Goal: Task Accomplishment & Management: Complete application form

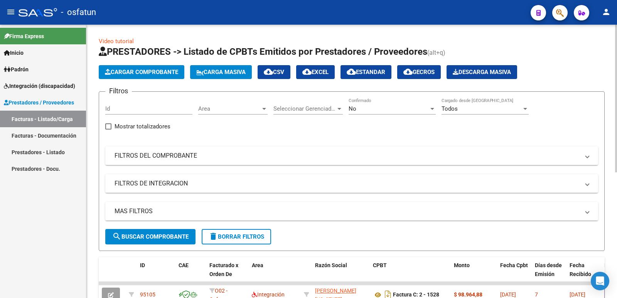
click at [143, 72] on span "Cargar Comprobante" at bounding box center [141, 72] width 73 height 7
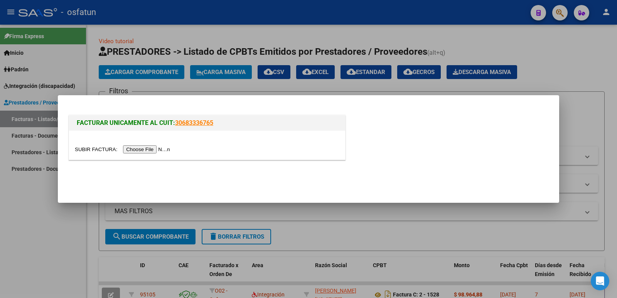
click at [157, 146] on input "file" at bounding box center [123, 149] width 97 height 8
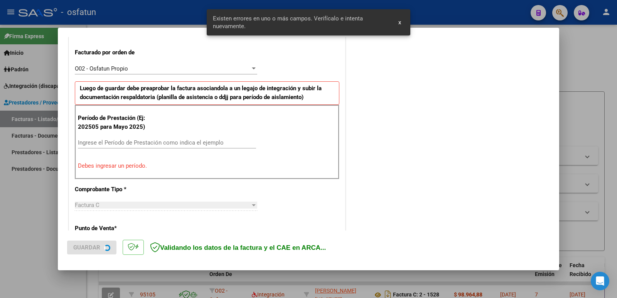
scroll to position [210, 0]
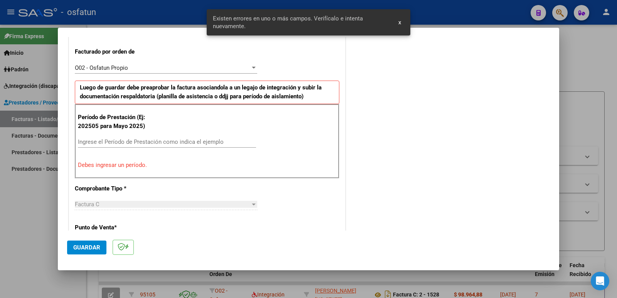
click at [143, 139] on input "Ingrese el Período de Prestación como indica el ejemplo" at bounding box center [167, 141] width 178 height 7
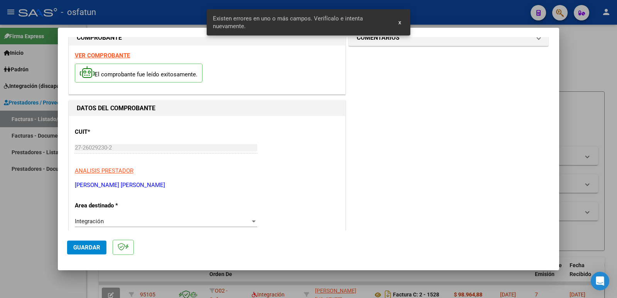
scroll to position [0, 0]
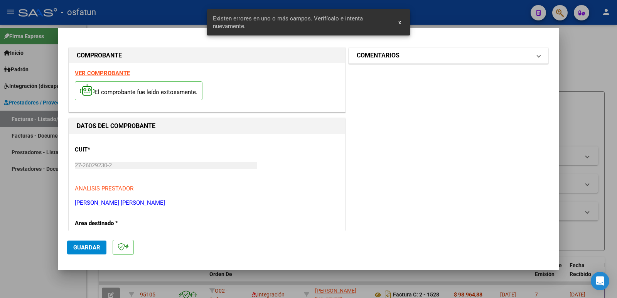
type input "202508"
click at [379, 57] on h1 "COMENTARIOS" at bounding box center [377, 55] width 43 height 9
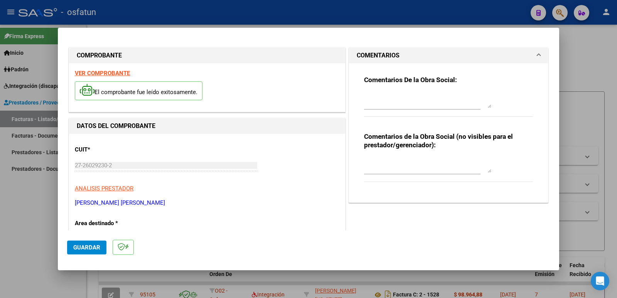
click at [402, 172] on textarea at bounding box center [427, 164] width 127 height 15
paste textarea "Fc Cargada por [PERSON_NAME]. [PERSON_NAME] / sin verificación de legajo"
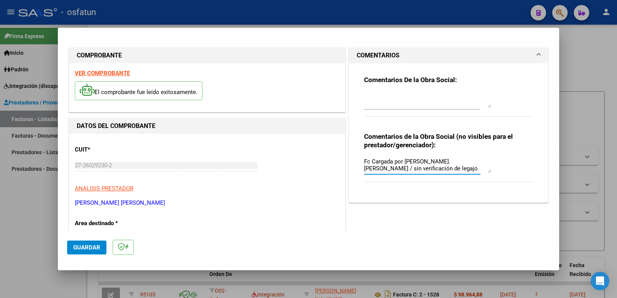
type textarea "Fc Cargada por [PERSON_NAME]. [PERSON_NAME] / sin verificación de legajo"
click at [93, 248] on span "Guardar" at bounding box center [86, 247] width 27 height 7
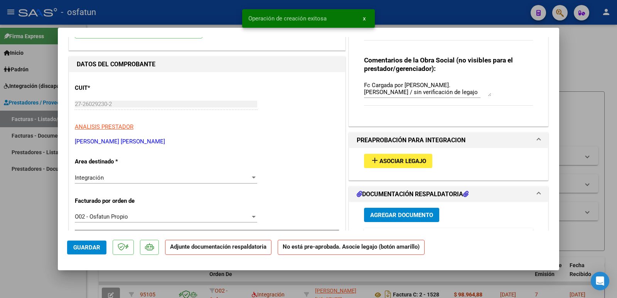
scroll to position [77, 0]
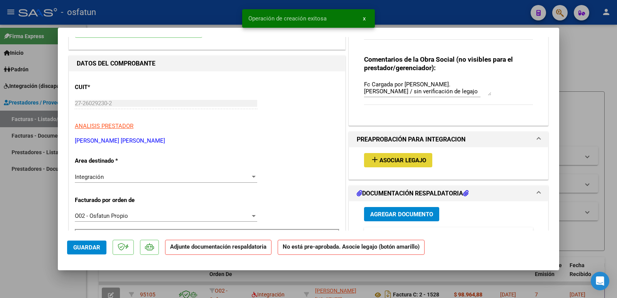
click at [395, 163] on span "Asociar Legajo" at bounding box center [402, 160] width 47 height 7
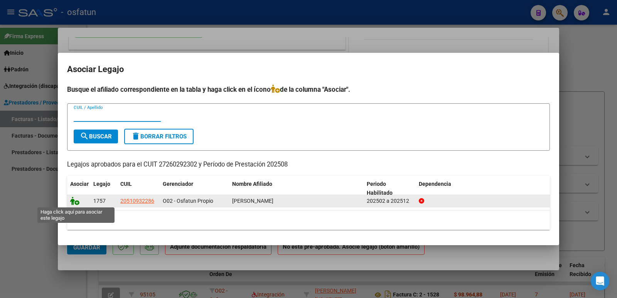
click at [72, 202] on icon at bounding box center [74, 201] width 9 height 8
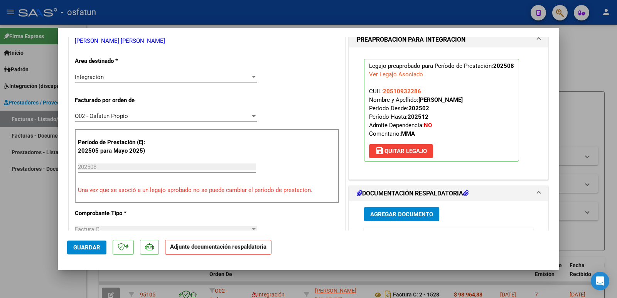
scroll to position [193, 0]
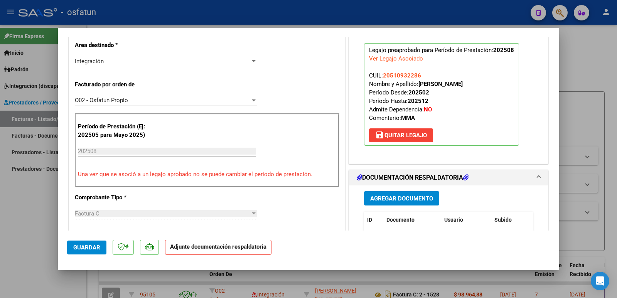
click at [402, 196] on span "Agregar Documento" at bounding box center [401, 198] width 63 height 7
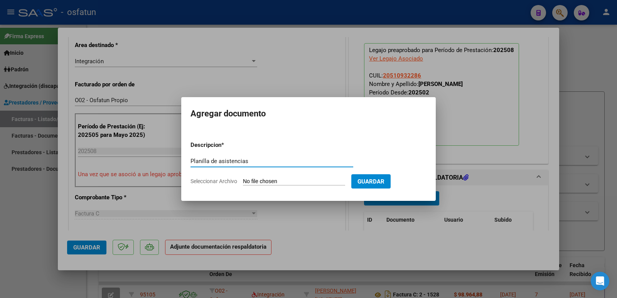
type input "Planilla de asistencias"
click at [284, 182] on input "Seleccionar Archivo" at bounding box center [294, 181] width 102 height 7
type input "C:\fakepath\Planilla [PERSON_NAME][DATE].jpg"
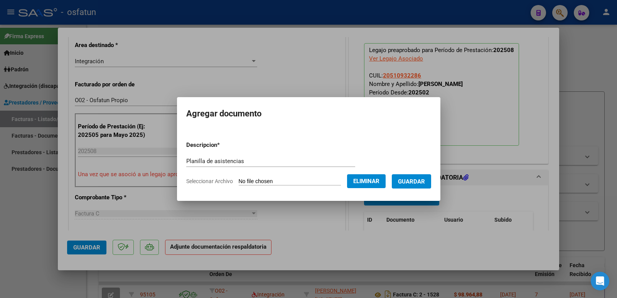
click at [425, 183] on span "Guardar" at bounding box center [411, 181] width 27 height 7
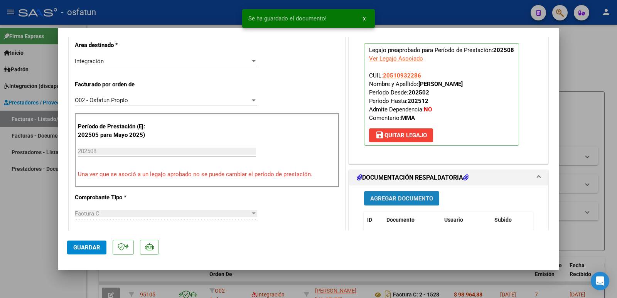
click at [412, 200] on span "Agregar Documento" at bounding box center [401, 198] width 63 height 7
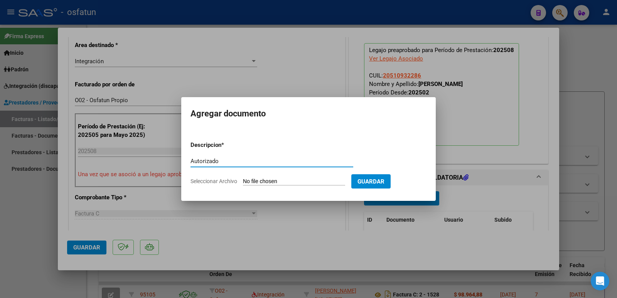
type input "Autorizado"
click at [284, 183] on input "Seleccionar Archivo" at bounding box center [294, 181] width 102 height 7
type input "C:\fakepath\MMA 2025 Autorizado.pdf"
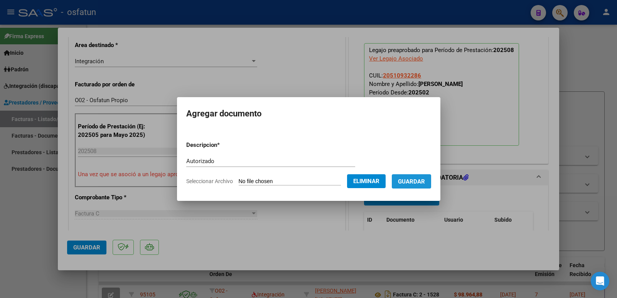
click at [425, 180] on span "Guardar" at bounding box center [411, 181] width 27 height 7
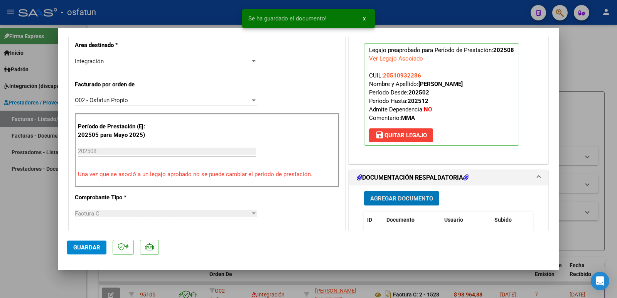
scroll to position [154, 0]
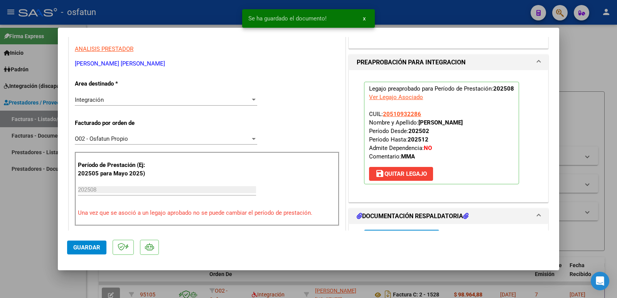
drag, startPoint x: 417, startPoint y: 123, endPoint x: 508, endPoint y: 123, distance: 91.7
click at [508, 123] on p "Legajo preaprobado para Período de Prestación: 202508 Ver Legajo Asociado CUIL:…" at bounding box center [441, 133] width 155 height 103
copy strong "[PERSON_NAME]"
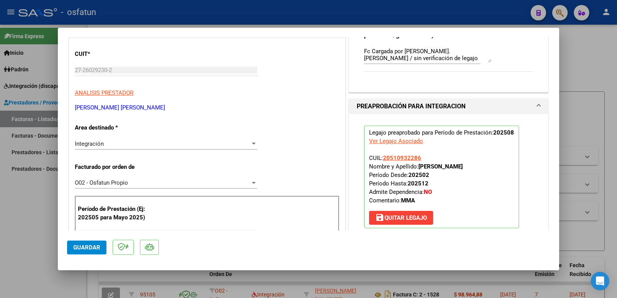
scroll to position [77, 0]
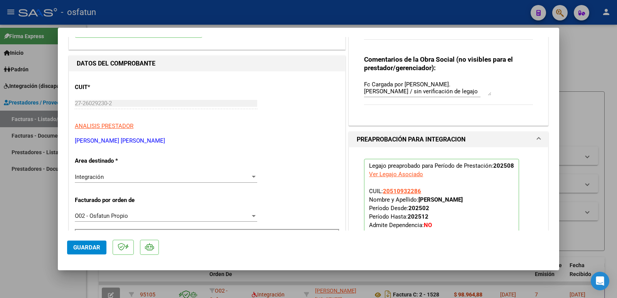
click at [62, 107] on mat-dialog-content "COMPROBANTE VER COMPROBANTE ESTADO: Recibida. En proceso de confirmacion/acepta…" at bounding box center [308, 133] width 501 height 193
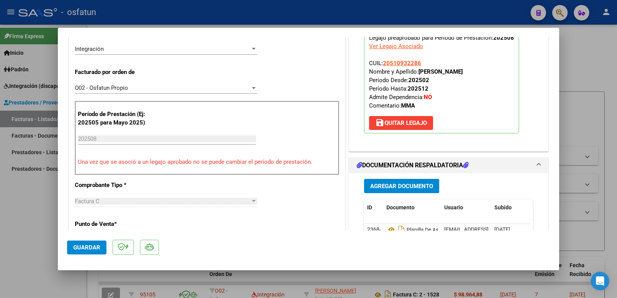
scroll to position [116, 0]
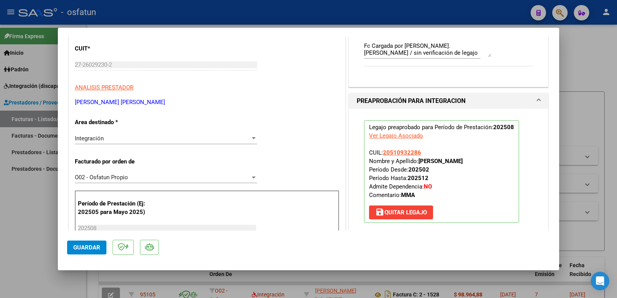
drag, startPoint x: 189, startPoint y: 103, endPoint x: 75, endPoint y: 101, distance: 114.1
click at [75, 101] on p "[PERSON_NAME] [PERSON_NAME]" at bounding box center [207, 102] width 264 height 9
copy p "[PERSON_NAME] [PERSON_NAME]"
click at [92, 245] on span "Guardar" at bounding box center [86, 247] width 27 height 7
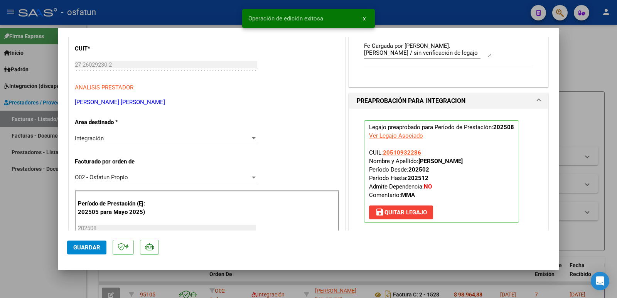
click at [20, 226] on div at bounding box center [308, 149] width 617 height 298
type input "$ 0,00"
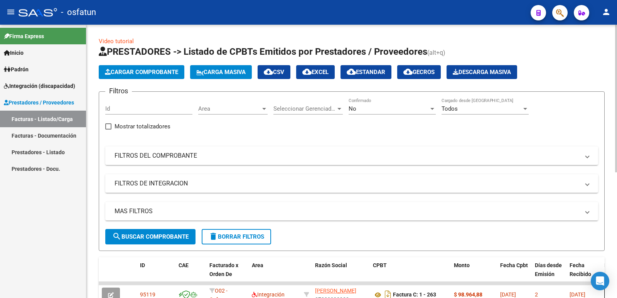
click at [138, 70] on span "Cargar Comprobante" at bounding box center [141, 72] width 73 height 7
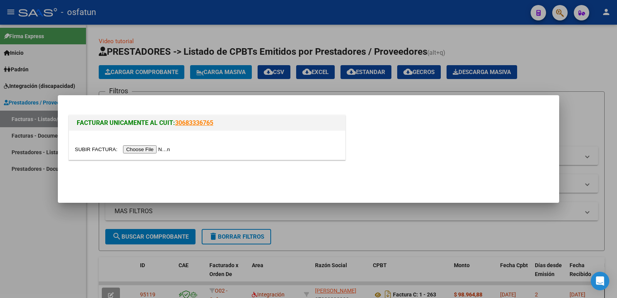
click at [162, 148] on input "file" at bounding box center [123, 149] width 97 height 8
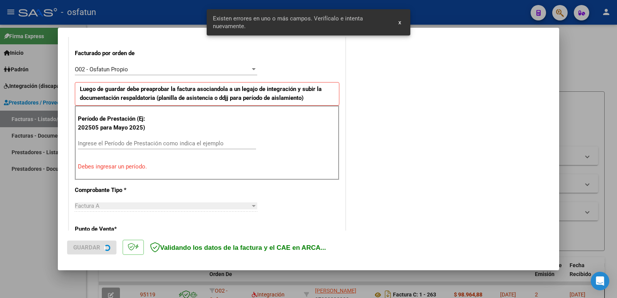
scroll to position [210, 0]
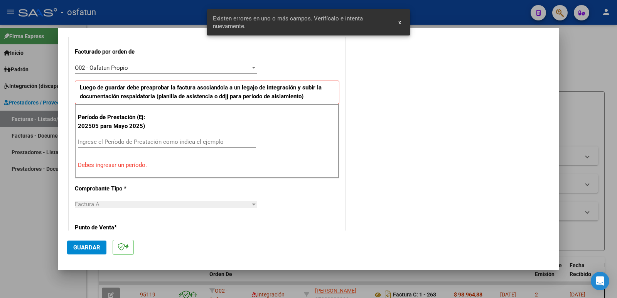
click at [165, 145] on input "Ingrese el Período de Prestación como indica el ejemplo" at bounding box center [167, 141] width 178 height 7
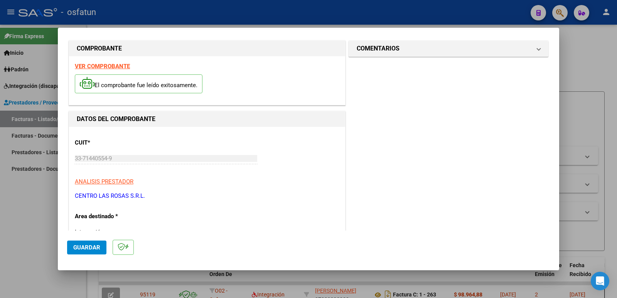
scroll to position [0, 0]
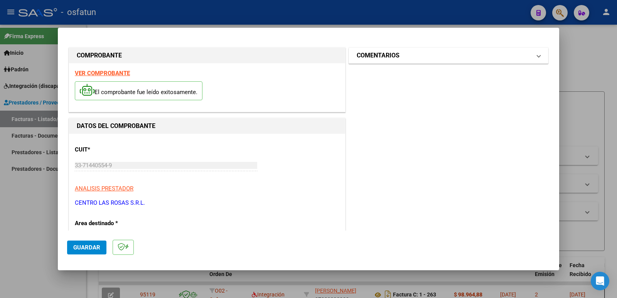
type input "202508"
click at [375, 60] on mat-expansion-panel-header "COMENTARIOS" at bounding box center [448, 55] width 199 height 15
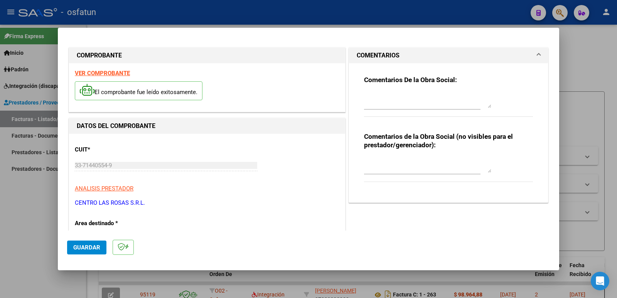
click at [364, 160] on textarea at bounding box center [427, 164] width 127 height 15
paste textarea "Fc Cargada por [PERSON_NAME]. [PERSON_NAME] / sin verificación de legajo"
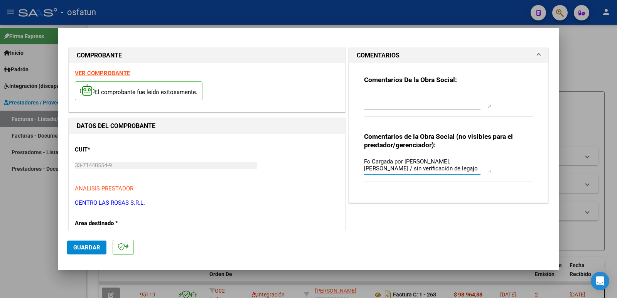
type textarea "Fc Cargada por [PERSON_NAME]. [PERSON_NAME] / sin verificación de legajo"
click at [74, 249] on span "Guardar" at bounding box center [86, 247] width 27 height 7
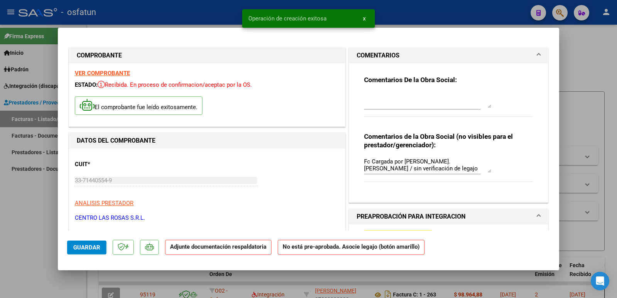
scroll to position [77, 0]
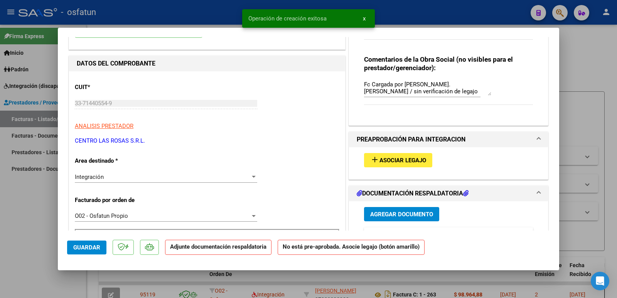
click at [387, 161] on span "Asociar Legajo" at bounding box center [402, 160] width 47 height 7
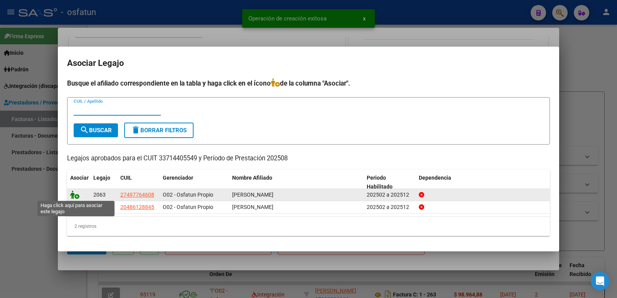
click at [74, 195] on icon at bounding box center [74, 194] width 9 height 8
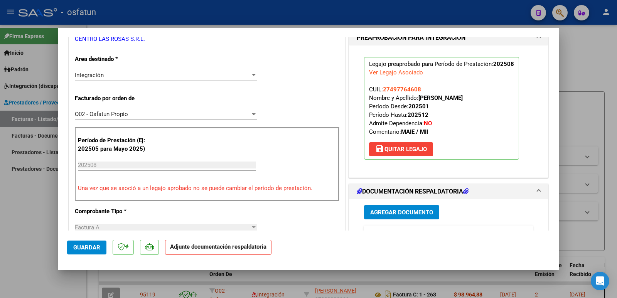
scroll to position [231, 0]
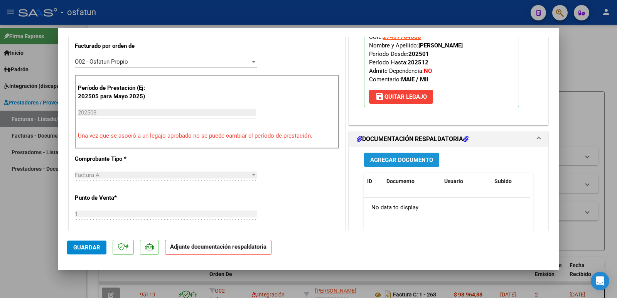
click at [404, 161] on span "Agregar Documento" at bounding box center [401, 159] width 63 height 7
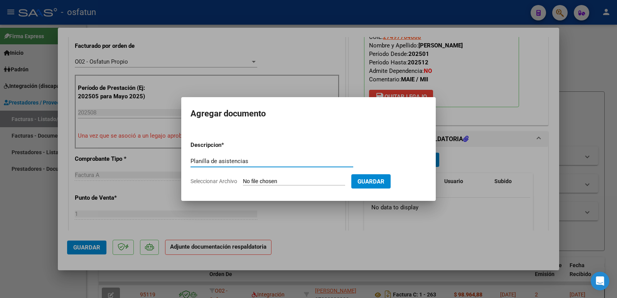
type input "Planilla de asistencias"
click at [298, 178] on input "Seleccionar Archivo" at bounding box center [294, 181] width 102 height 7
type input "C:\fakepath\PA [PERSON_NAME]- MII- AGOSTO 2025-3.pdf"
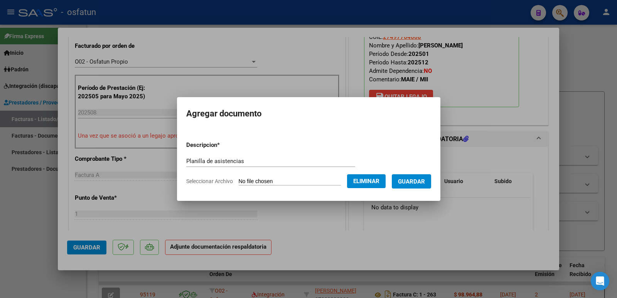
click at [425, 183] on span "Guardar" at bounding box center [411, 181] width 27 height 7
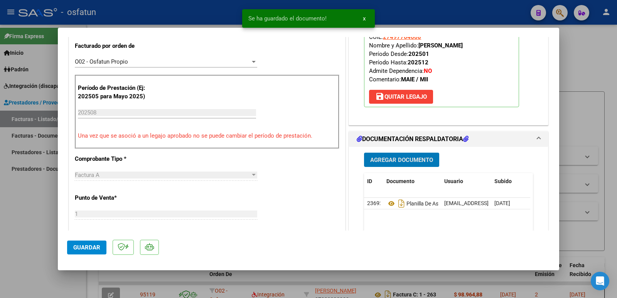
click at [415, 155] on button "Agregar Documento" at bounding box center [401, 160] width 75 height 14
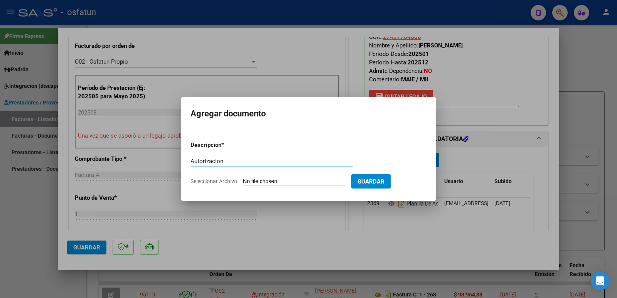
type input "Autorizacion"
click at [316, 183] on input "Seleccionar Archivo" at bounding box center [294, 181] width 102 height 7
type input "C:\fakepath\Autorizacion [PERSON_NAME]- MII- AGOSTO 2025-4.pdf"
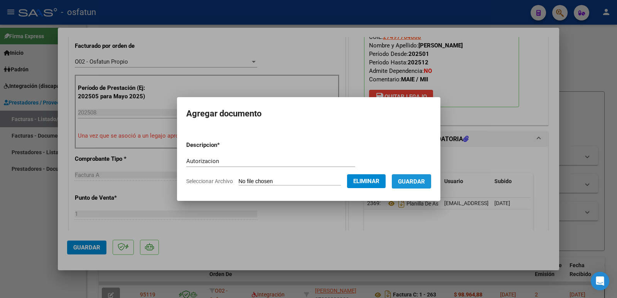
click at [425, 183] on span "Guardar" at bounding box center [411, 181] width 27 height 7
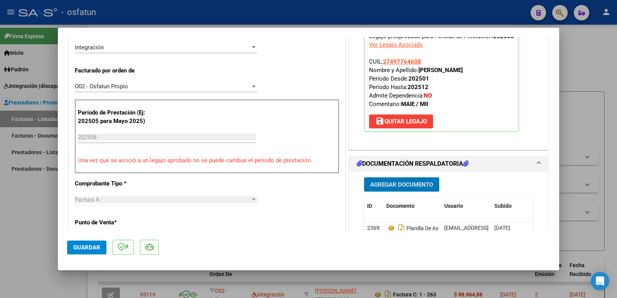
scroll to position [193, 0]
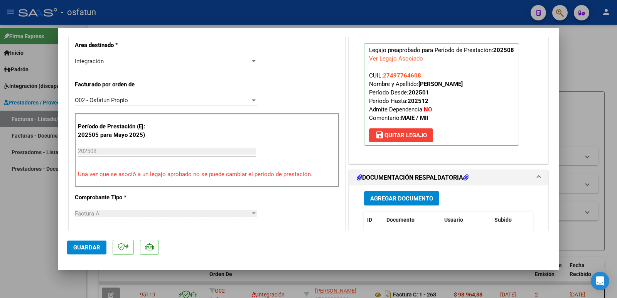
drag, startPoint x: 415, startPoint y: 84, endPoint x: 481, endPoint y: 80, distance: 65.7
click at [481, 80] on p "Legajo preaprobado para Período de Prestación: 202508 Ver Legajo Asociado CUIL:…" at bounding box center [441, 94] width 155 height 103
drag, startPoint x: 484, startPoint y: 82, endPoint x: 417, endPoint y: 86, distance: 66.4
click at [417, 86] on p "Legajo preaprobado para Período de Prestación: 202508 Ver Legajo Asociado CUIL:…" at bounding box center [441, 94] width 155 height 103
copy strong "[PERSON_NAME]"
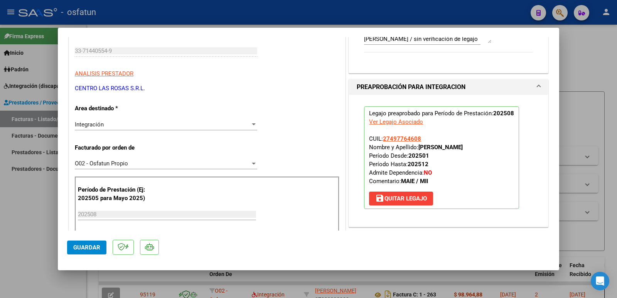
scroll to position [77, 0]
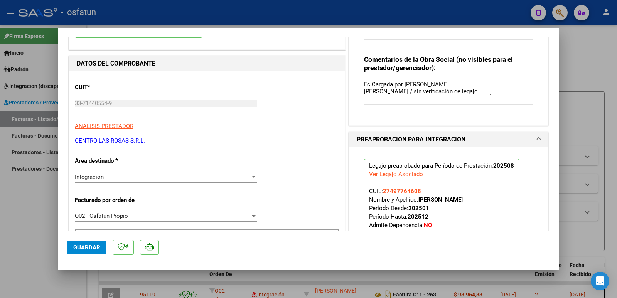
click at [66, 101] on mat-dialog-content "COMPROBANTE VER COMPROBANTE ESTADO: Recibida. En proceso de confirmacion/acepta…" at bounding box center [308, 133] width 501 height 193
drag, startPoint x: 149, startPoint y: 140, endPoint x: 70, endPoint y: 142, distance: 79.4
copy p "CENTRO LAS ROSAS S.R.L."
click at [91, 247] on span "Guardar" at bounding box center [86, 247] width 27 height 7
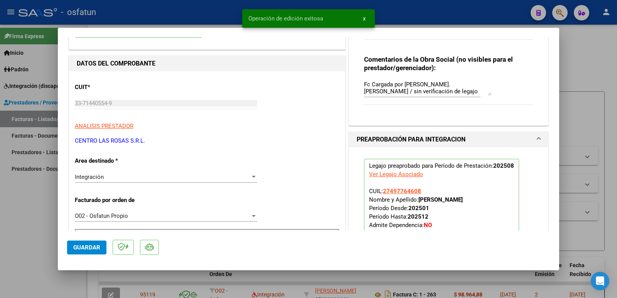
click at [20, 226] on div at bounding box center [308, 149] width 617 height 298
type input "$ 0,00"
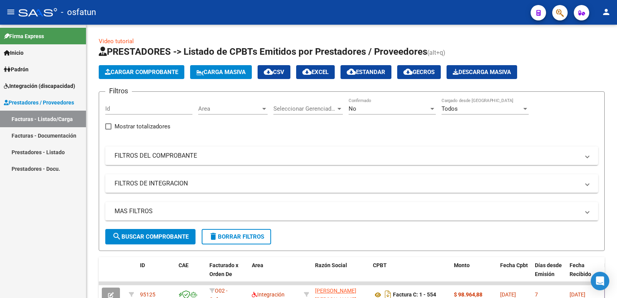
click at [43, 230] on div "Firma Express Inicio Calendario SSS Instructivos Contacto OS Padrón Análisis Af…" at bounding box center [43, 161] width 86 height 273
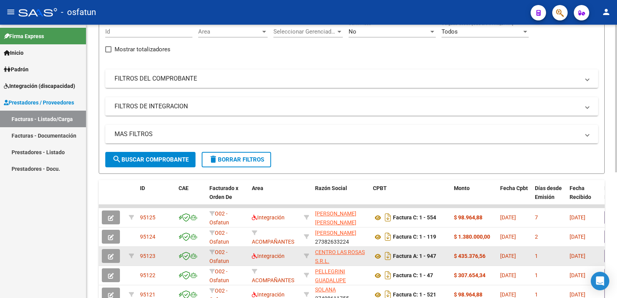
click at [112, 256] on icon "button" at bounding box center [111, 257] width 6 height 6
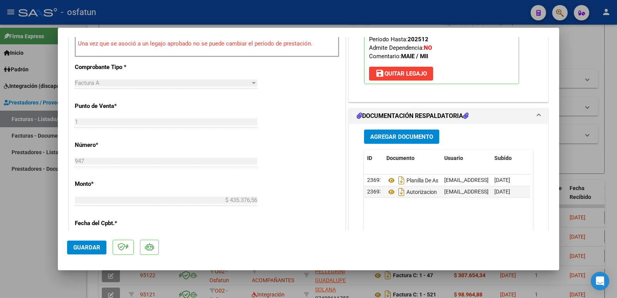
scroll to position [308, 0]
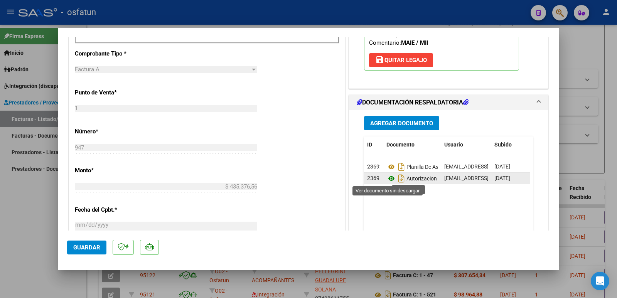
click at [389, 178] on icon at bounding box center [391, 178] width 10 height 9
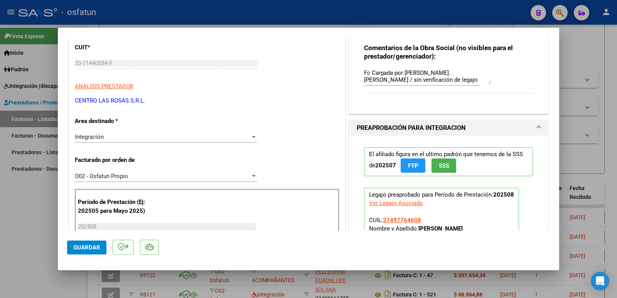
scroll to position [0, 0]
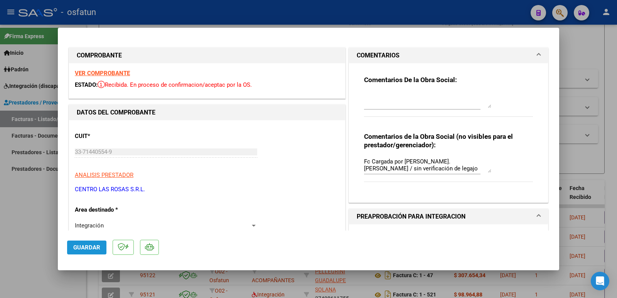
click at [76, 246] on span "Guardar" at bounding box center [86, 247] width 27 height 7
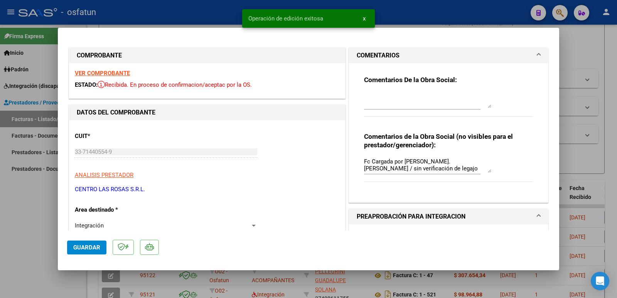
click at [0, 228] on div at bounding box center [308, 149] width 617 height 298
type input "$ 0,00"
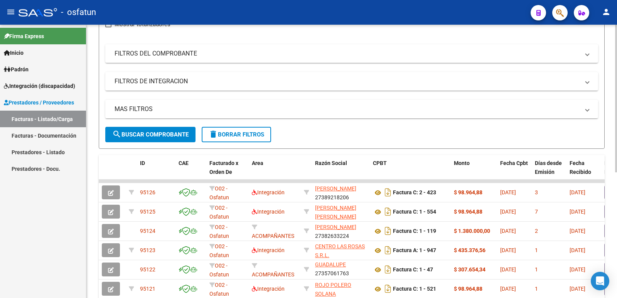
scroll to position [154, 0]
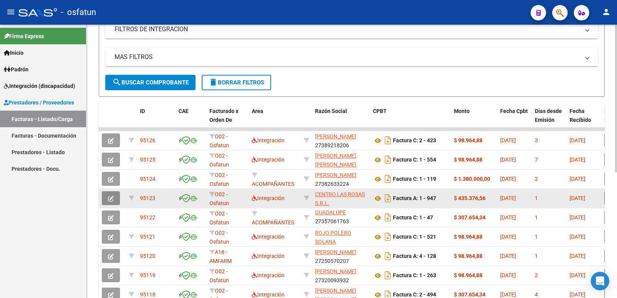
click at [112, 195] on span "button" at bounding box center [111, 198] width 6 height 7
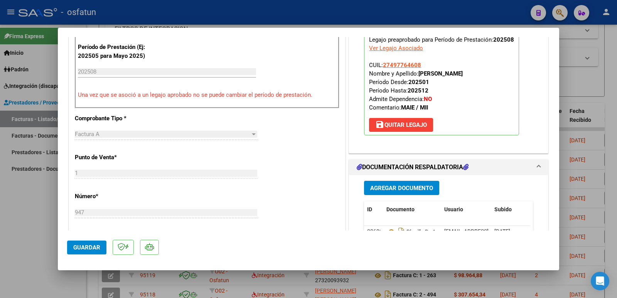
scroll to position [270, 0]
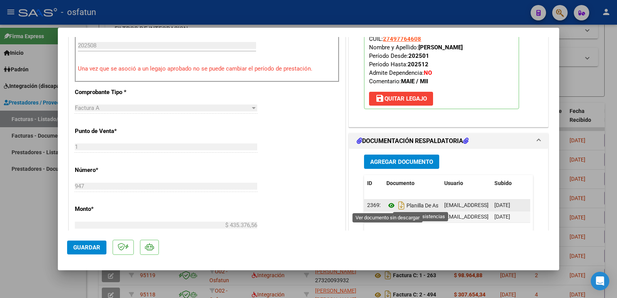
click at [386, 205] on icon at bounding box center [391, 205] width 10 height 9
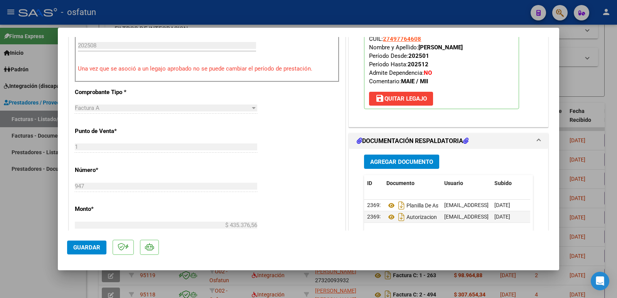
click at [82, 248] on span "Guardar" at bounding box center [86, 247] width 27 height 7
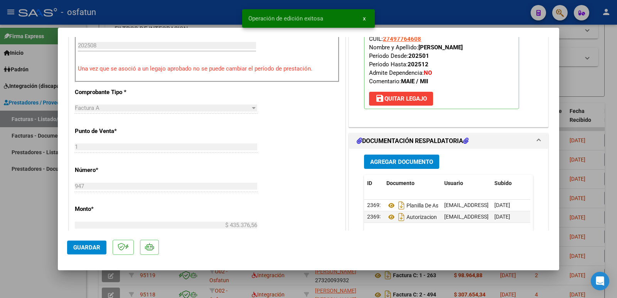
click at [26, 229] on div at bounding box center [308, 149] width 617 height 298
type input "$ 0,00"
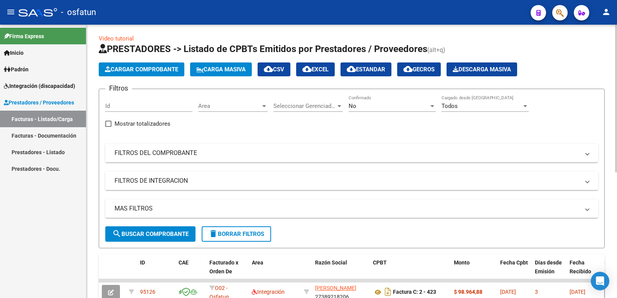
scroll to position [0, 0]
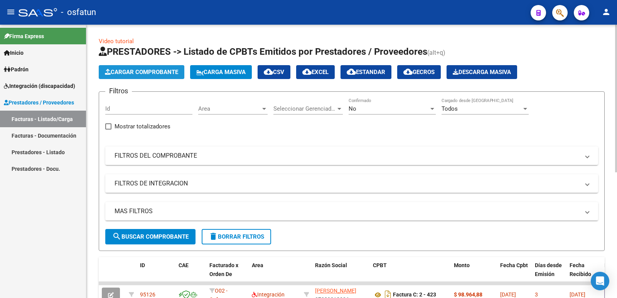
click at [136, 73] on span "Cargar Comprobante" at bounding box center [141, 72] width 73 height 7
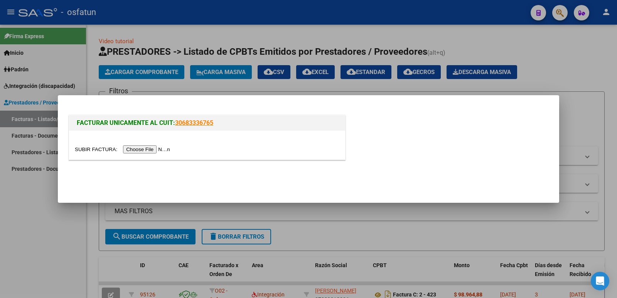
click at [141, 151] on input "file" at bounding box center [123, 149] width 97 height 8
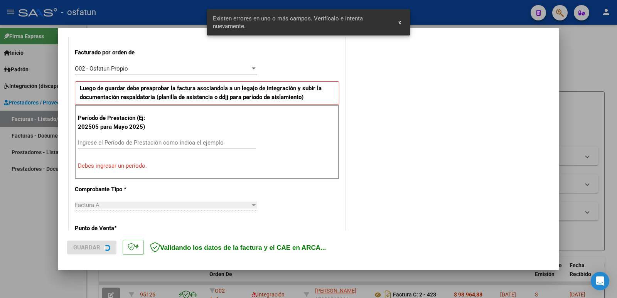
scroll to position [210, 0]
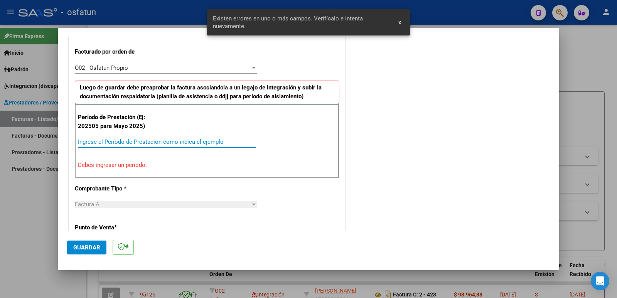
click at [134, 141] on input "Ingrese el Período de Prestación como indica el ejemplo" at bounding box center [167, 141] width 178 height 7
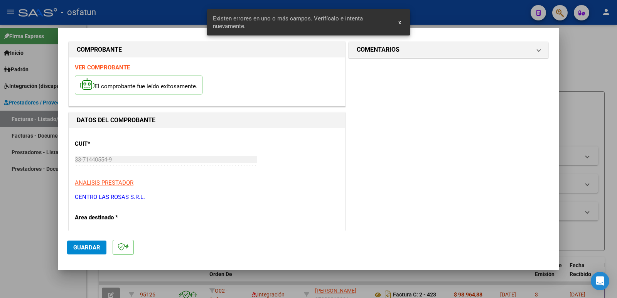
scroll to position [0, 0]
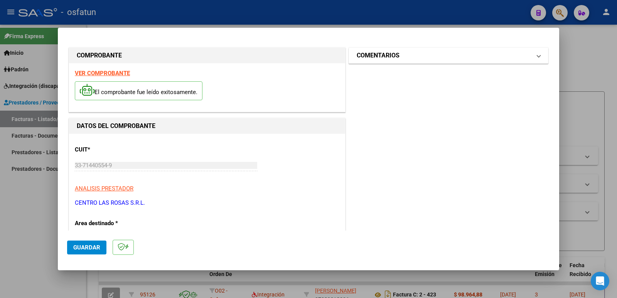
type input "202508"
click at [385, 57] on h1 "COMENTARIOS" at bounding box center [377, 55] width 43 height 9
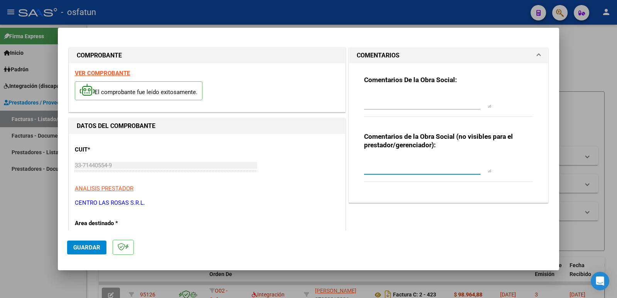
click at [373, 161] on textarea at bounding box center [427, 164] width 127 height 15
type textarea "Fc Cargada por [PERSON_NAME]. [PERSON_NAME] / sin verificación de legajo"
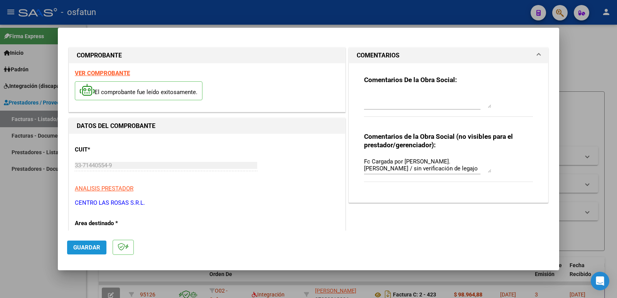
click at [78, 246] on span "Guardar" at bounding box center [86, 247] width 27 height 7
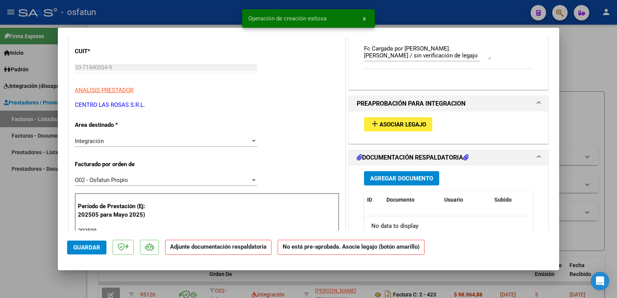
scroll to position [116, 0]
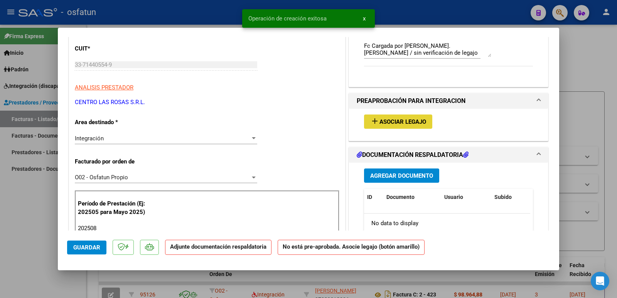
click at [412, 121] on span "Asociar Legajo" at bounding box center [402, 121] width 47 height 7
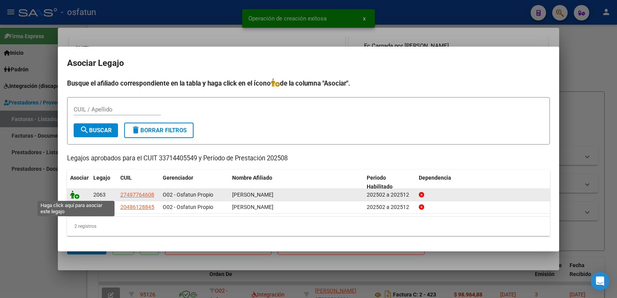
click at [76, 195] on icon at bounding box center [74, 194] width 9 height 8
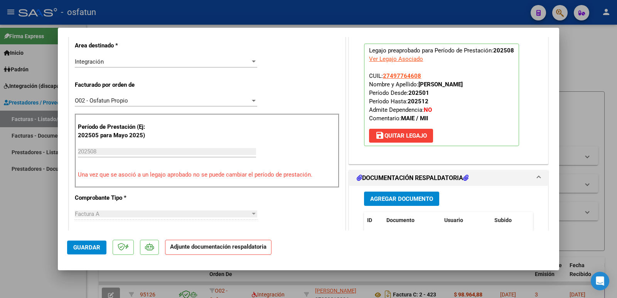
scroll to position [193, 0]
click at [402, 200] on span "Agregar Documento" at bounding box center [401, 198] width 63 height 7
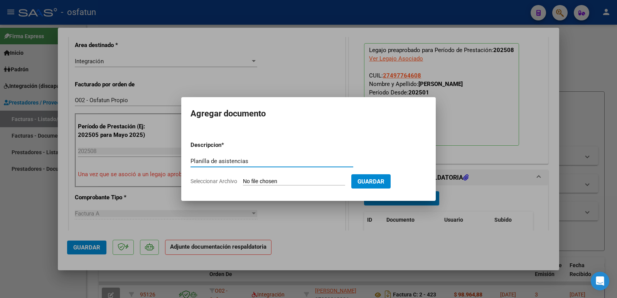
type input "Planilla de asistencias"
click at [281, 178] on input "Seleccionar Archivo" at bounding box center [294, 181] width 102 height 7
type input "C:\fakepath\PA [PERSON_NAME]- MMA- AGOSTO 2025-3.pdf"
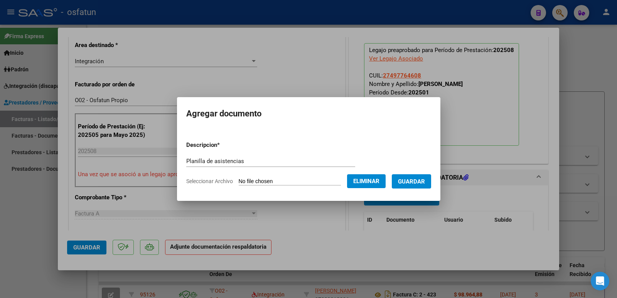
click at [420, 183] on span "Guardar" at bounding box center [411, 181] width 27 height 7
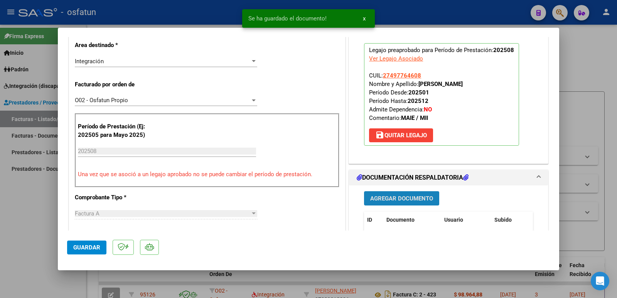
click at [405, 200] on span "Agregar Documento" at bounding box center [401, 198] width 63 height 7
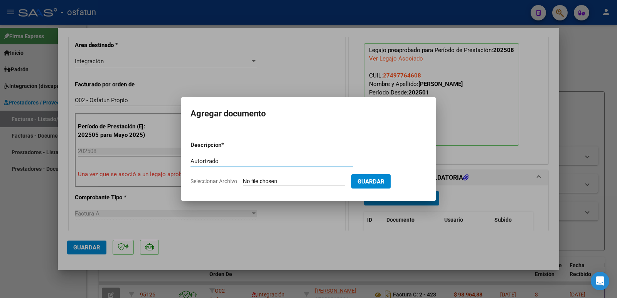
type input "Autorizado"
click at [276, 184] on input "Seleccionar Archivo" at bounding box center [294, 181] width 102 height 7
type input "C:\fakepath\Autorizacion [PERSON_NAME]- MMA- AGOSTO 2025-4.pdf"
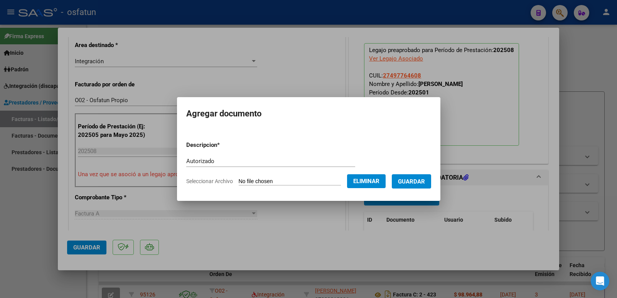
click at [418, 181] on span "Guardar" at bounding box center [411, 181] width 27 height 7
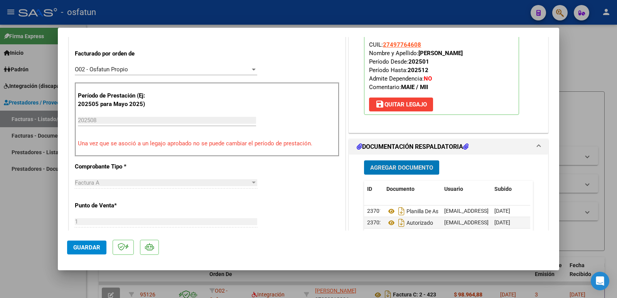
scroll to position [231, 0]
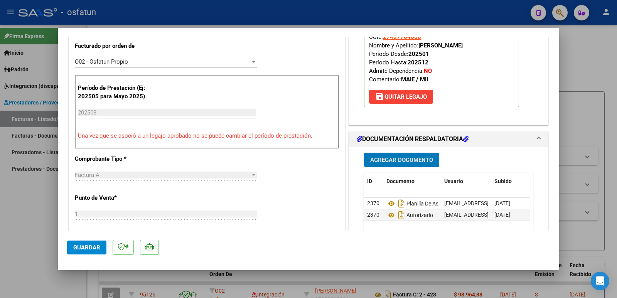
click at [96, 247] on span "Guardar" at bounding box center [86, 247] width 27 height 7
click at [74, 245] on span "Guardar" at bounding box center [86, 247] width 27 height 7
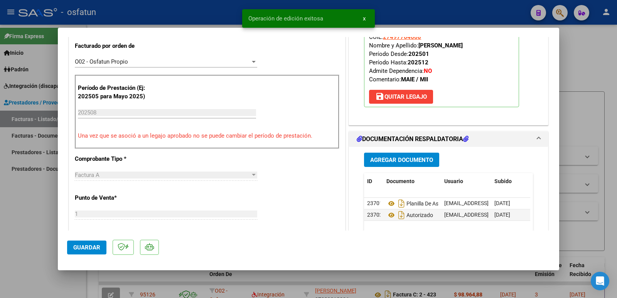
click at [17, 249] on div at bounding box center [308, 149] width 617 height 298
type input "$ 0,00"
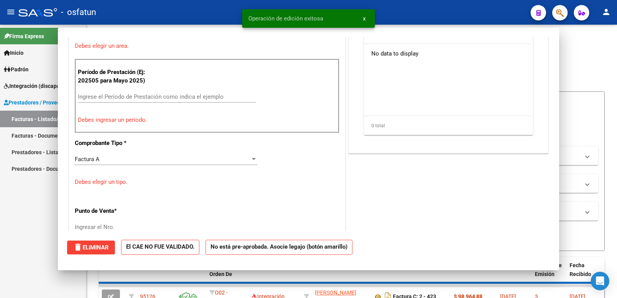
scroll to position [198, 0]
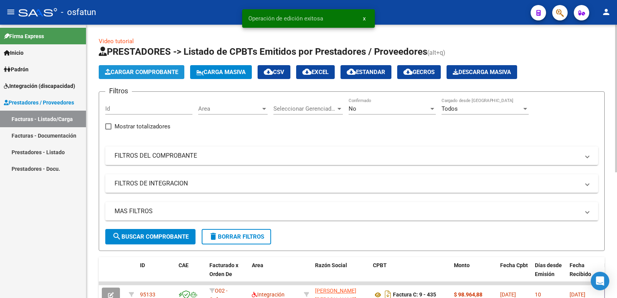
click at [148, 70] on span "Cargar Comprobante" at bounding box center [141, 72] width 73 height 7
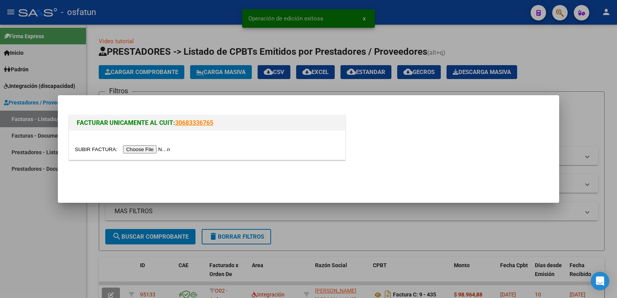
click at [164, 150] on input "file" at bounding box center [123, 149] width 97 height 8
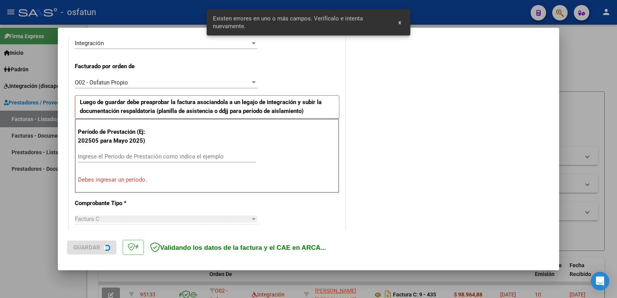
scroll to position [196, 0]
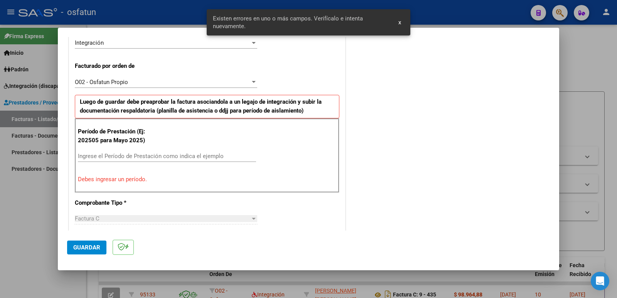
click at [161, 154] on input "Ingrese el Período de Prestación como indica el ejemplo" at bounding box center [167, 156] width 178 height 7
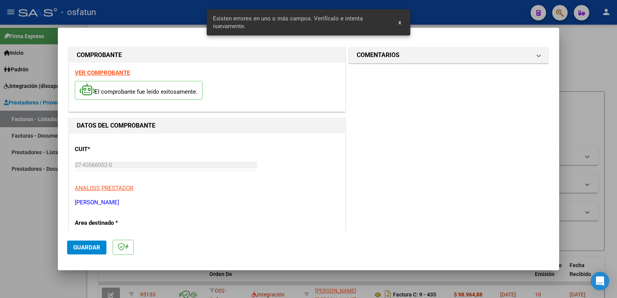
scroll to position [0, 0]
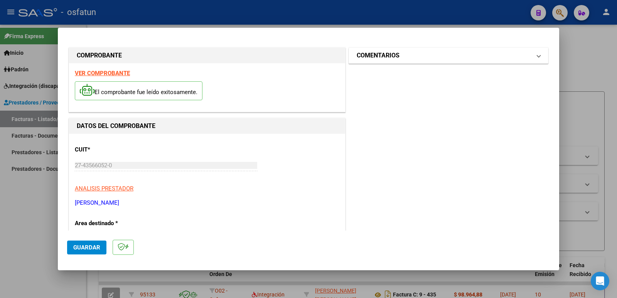
type input "202508"
click at [377, 55] on h1 "COMENTARIOS" at bounding box center [377, 55] width 43 height 9
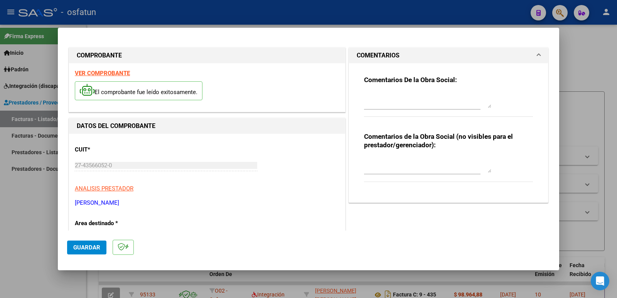
click at [370, 167] on textarea at bounding box center [427, 164] width 127 height 15
paste textarea "Fc Cargada por [PERSON_NAME]. [PERSON_NAME] / sin verificación de legajo"
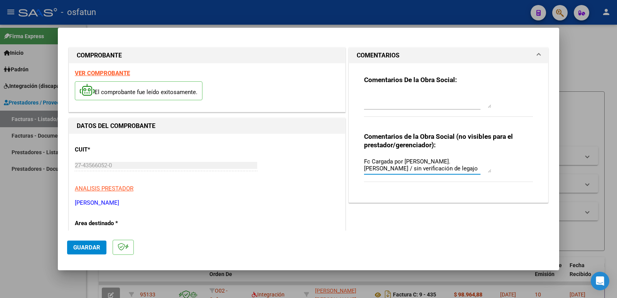
type textarea "Fc Cargada por [PERSON_NAME]. [PERSON_NAME] / sin verificación de legajo"
click at [94, 249] on span "Guardar" at bounding box center [86, 247] width 27 height 7
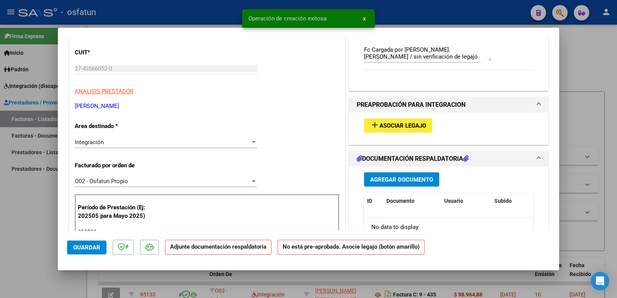
scroll to position [116, 0]
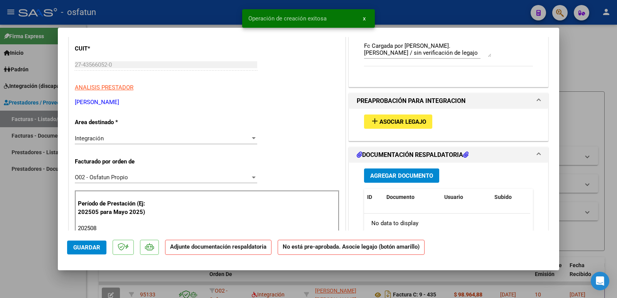
click at [415, 128] on button "add Asociar Legajo" at bounding box center [398, 121] width 68 height 14
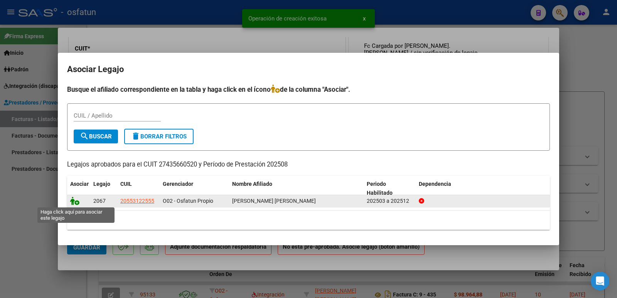
click at [79, 202] on icon at bounding box center [74, 201] width 9 height 8
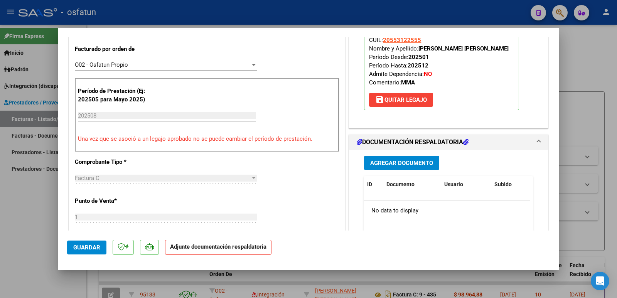
scroll to position [231, 0]
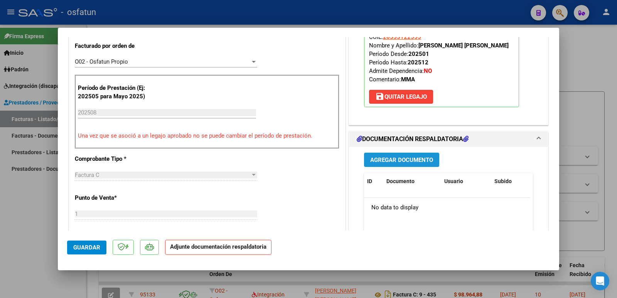
click at [400, 160] on span "Agregar Documento" at bounding box center [401, 159] width 63 height 7
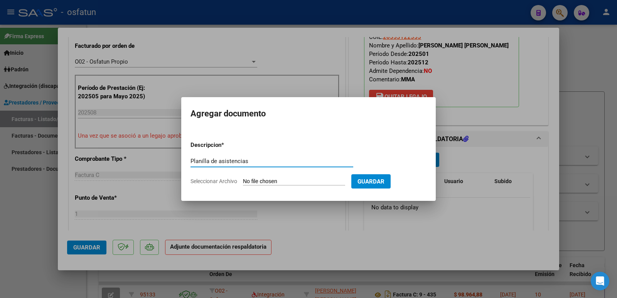
type input "Planilla de asistencias"
click at [269, 181] on input "Seleccionar Archivo" at bounding box center [294, 181] width 102 height 7
type input "C:\fakepath\PA Agosto [PERSON_NAME].jpeg"
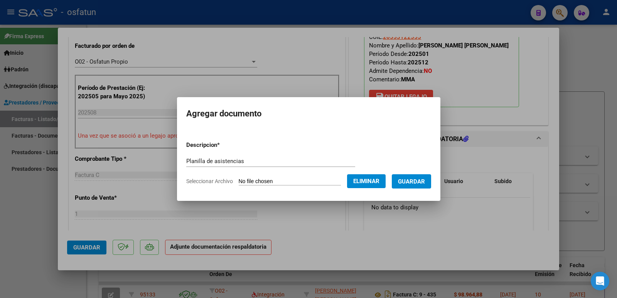
click at [424, 183] on span "Guardar" at bounding box center [411, 181] width 27 height 7
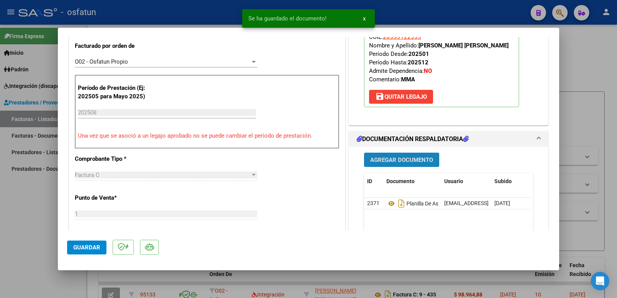
click at [414, 157] on span "Agregar Documento" at bounding box center [401, 159] width 63 height 7
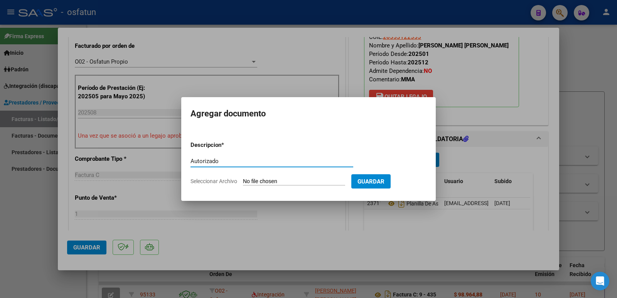
type input "Autorizado"
click at [304, 182] on input "Seleccionar Archivo" at bounding box center [294, 181] width 102 height 7
type input "C:\fakepath\Autorizacion 2025.pdf"
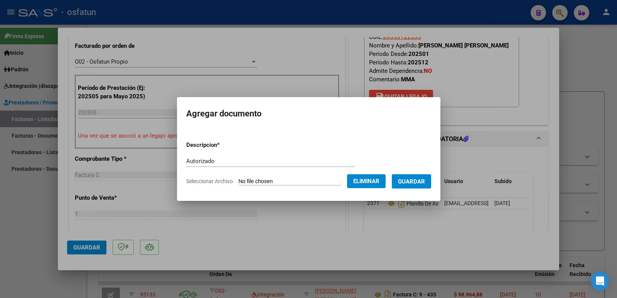
click at [413, 180] on span "Guardar" at bounding box center [411, 181] width 27 height 7
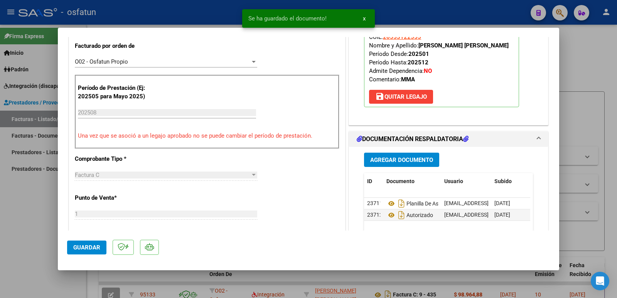
drag, startPoint x: 416, startPoint y: 45, endPoint x: 491, endPoint y: 45, distance: 75.5
click at [491, 45] on p "Legajo preaprobado para Período de Prestación: 202508 Ver Legajo Asociado CUIL:…" at bounding box center [441, 56] width 155 height 103
copy strong "[PERSON_NAME] [PERSON_NAME]"
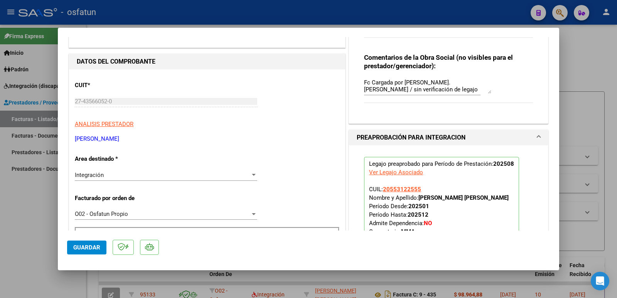
scroll to position [78, 0]
drag, startPoint x: 160, startPoint y: 140, endPoint x: 68, endPoint y: 143, distance: 92.1
copy p "[PERSON_NAME]"
click at [62, 101] on mat-dialog-content "COMPROBANTE VER COMPROBANTE ESTADO: Recibida. En proceso de confirmacion/acepta…" at bounding box center [308, 133] width 501 height 193
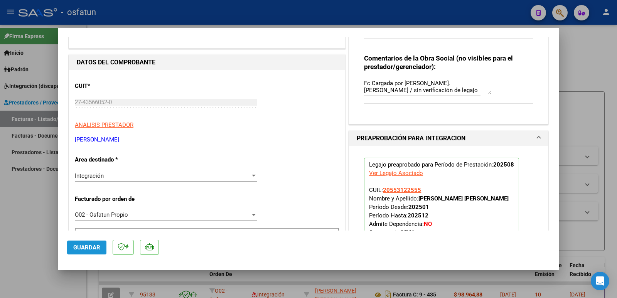
click at [89, 249] on span "Guardar" at bounding box center [86, 247] width 27 height 7
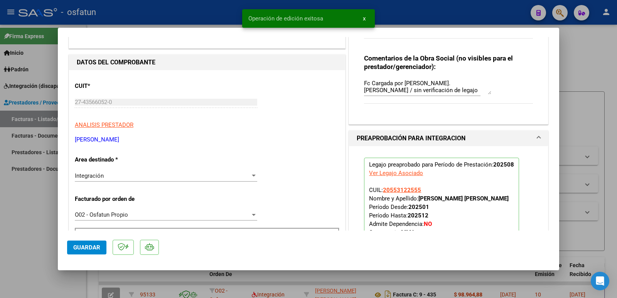
click at [29, 242] on div at bounding box center [308, 149] width 617 height 298
type input "$ 0,00"
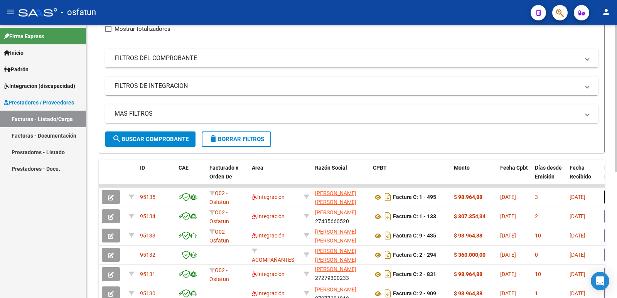
scroll to position [0, 0]
